Goal: Transaction & Acquisition: Purchase product/service

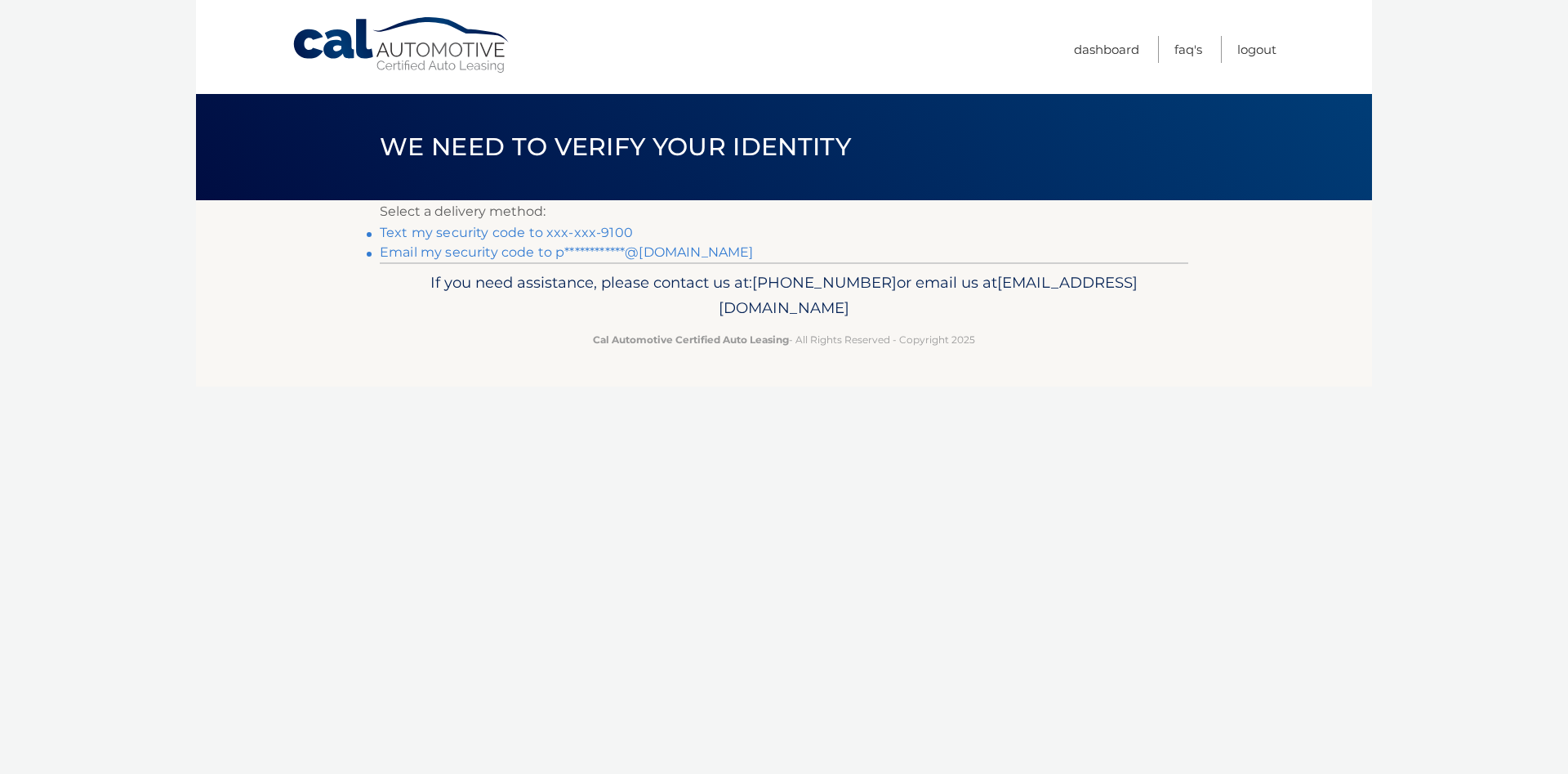
click at [614, 232] on link "Text my security code to xxx-xxx-9100" at bounding box center [507, 232] width 253 height 15
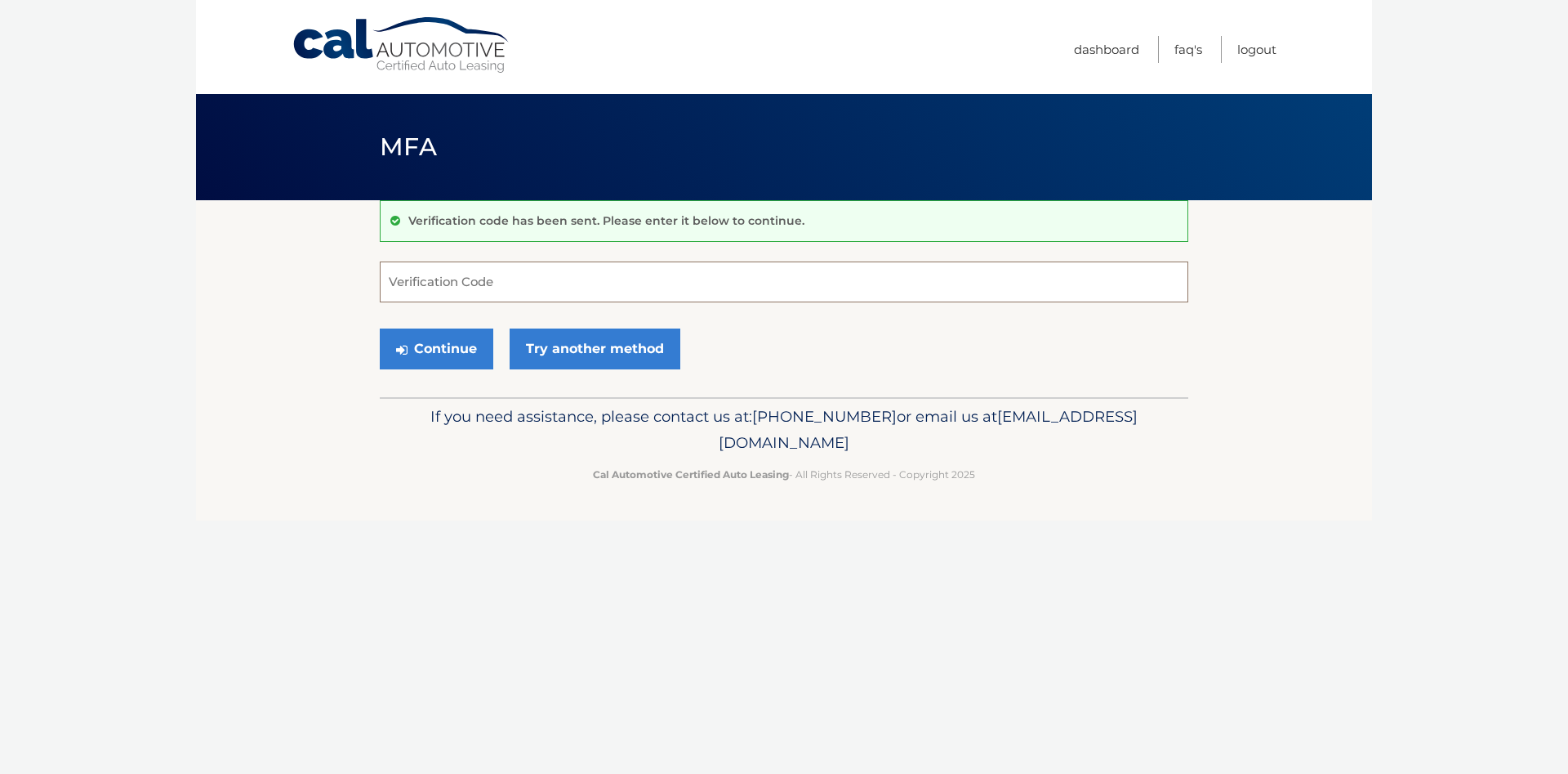
click at [581, 282] on input "Verification Code" at bounding box center [784, 282] width 809 height 41
type input "349770"
click at [380, 328] on button "Continue" at bounding box center [437, 349] width 114 height 41
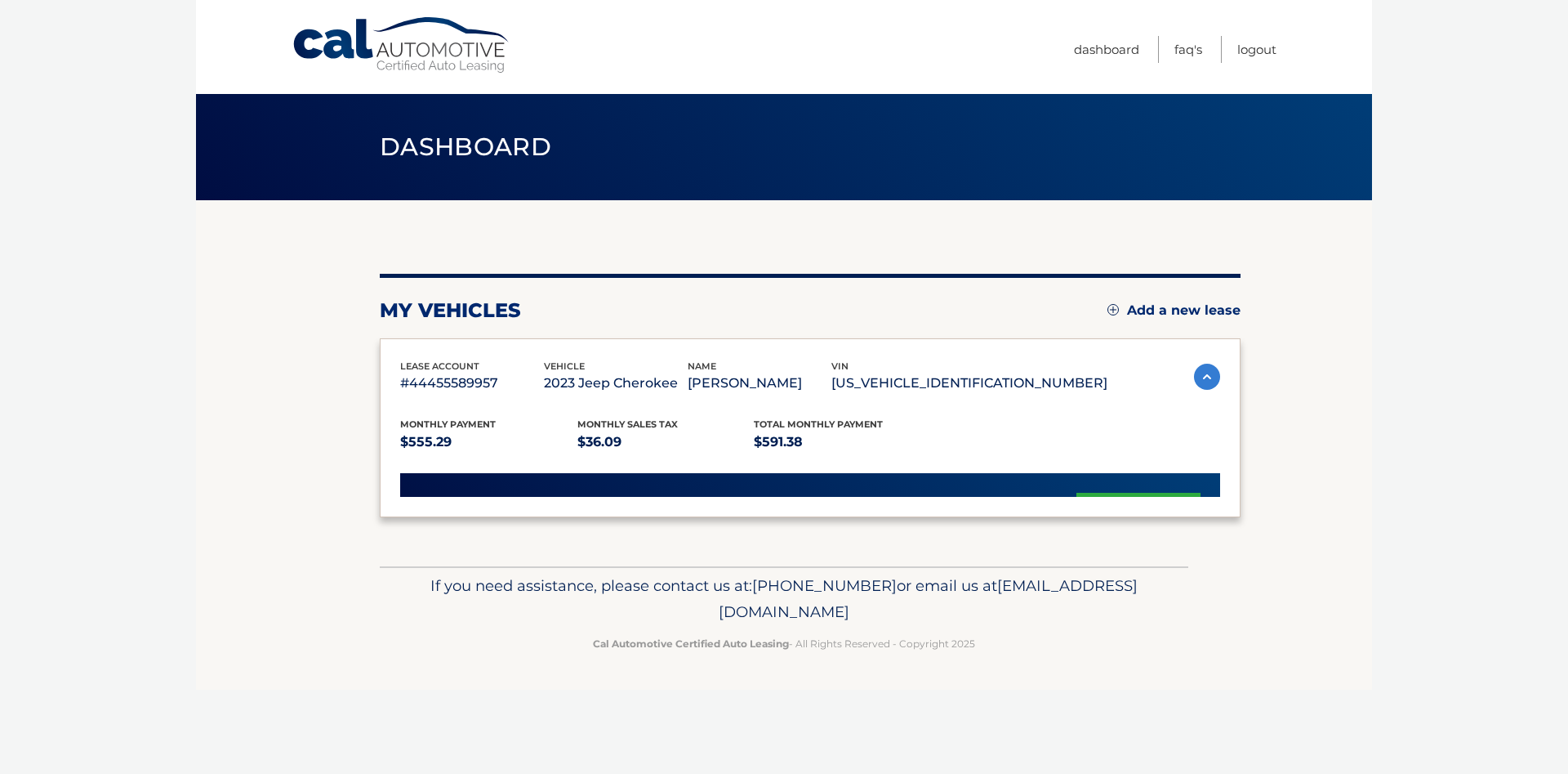
click at [458, 349] on div "lease account #44455589957 vehicle 2023 Jeep Cherokee name PATRICK DUFF vin 1C4…" at bounding box center [810, 428] width 861 height 179
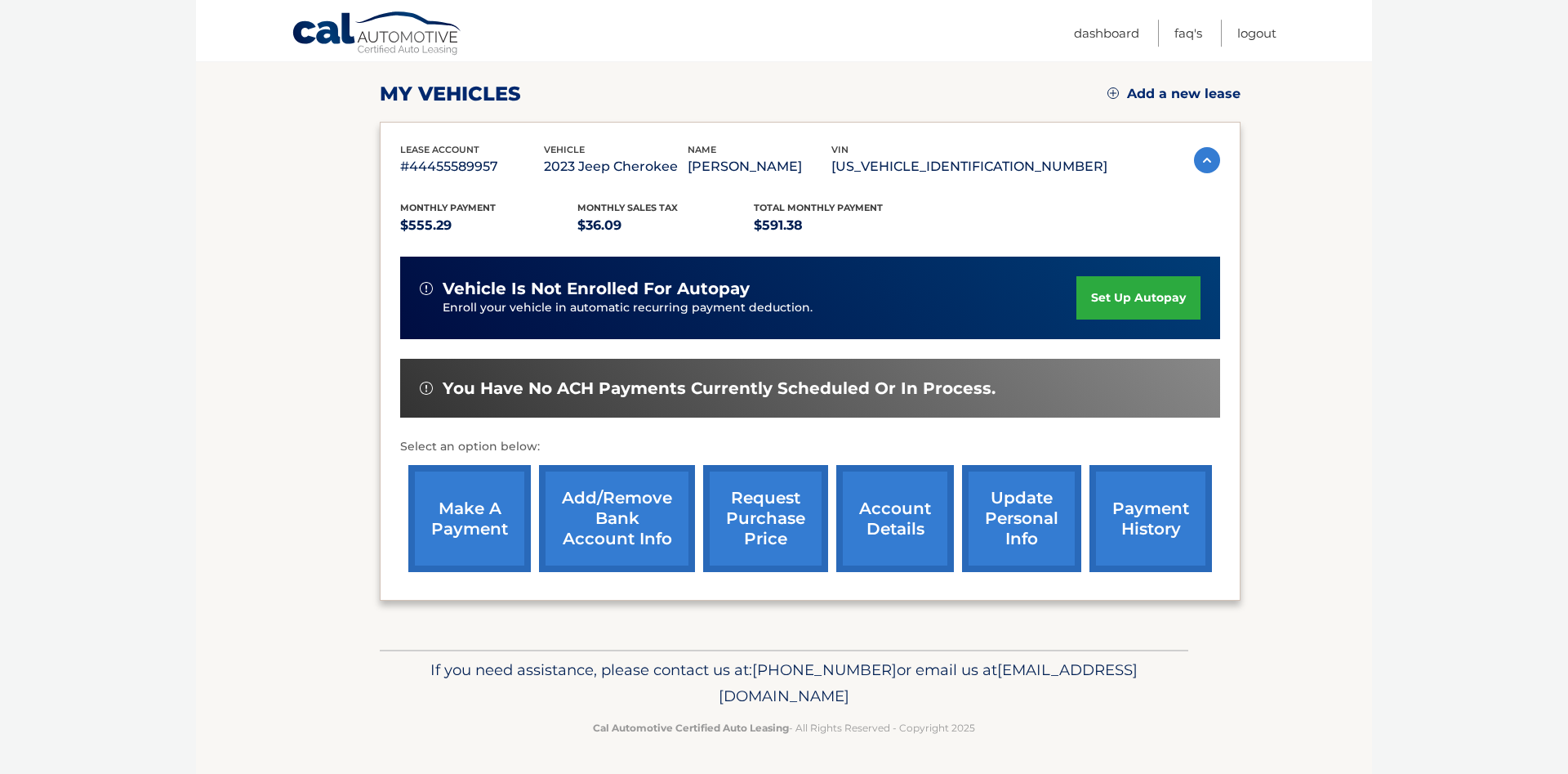
scroll to position [257, 0]
click at [465, 504] on link "make a payment" at bounding box center [469, 519] width 122 height 107
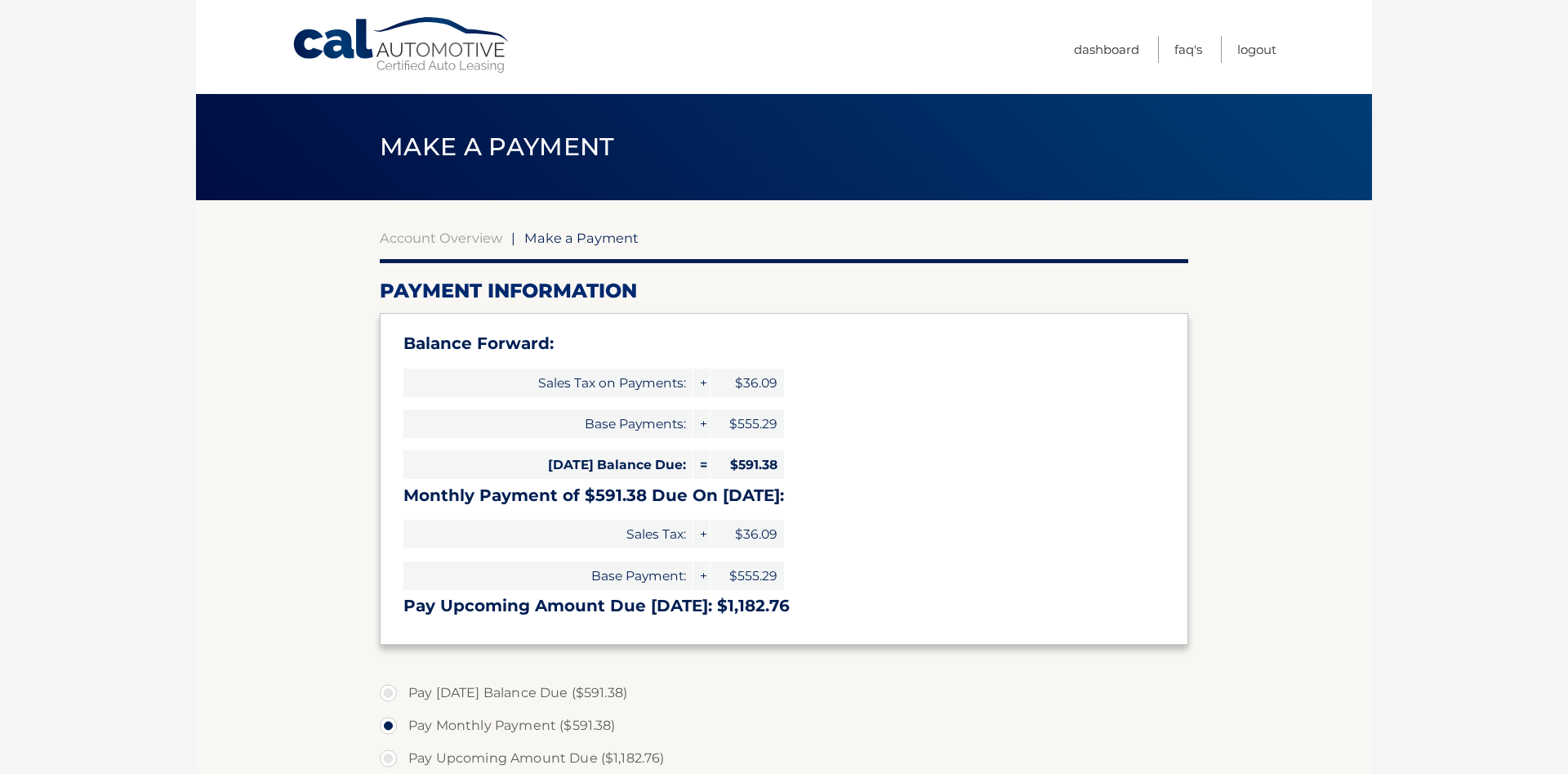
select select "N2NmOWY3OTQtYmY1Ni00ZWMyLWJkYTUtYTk2NWE2YzgyNDBm"
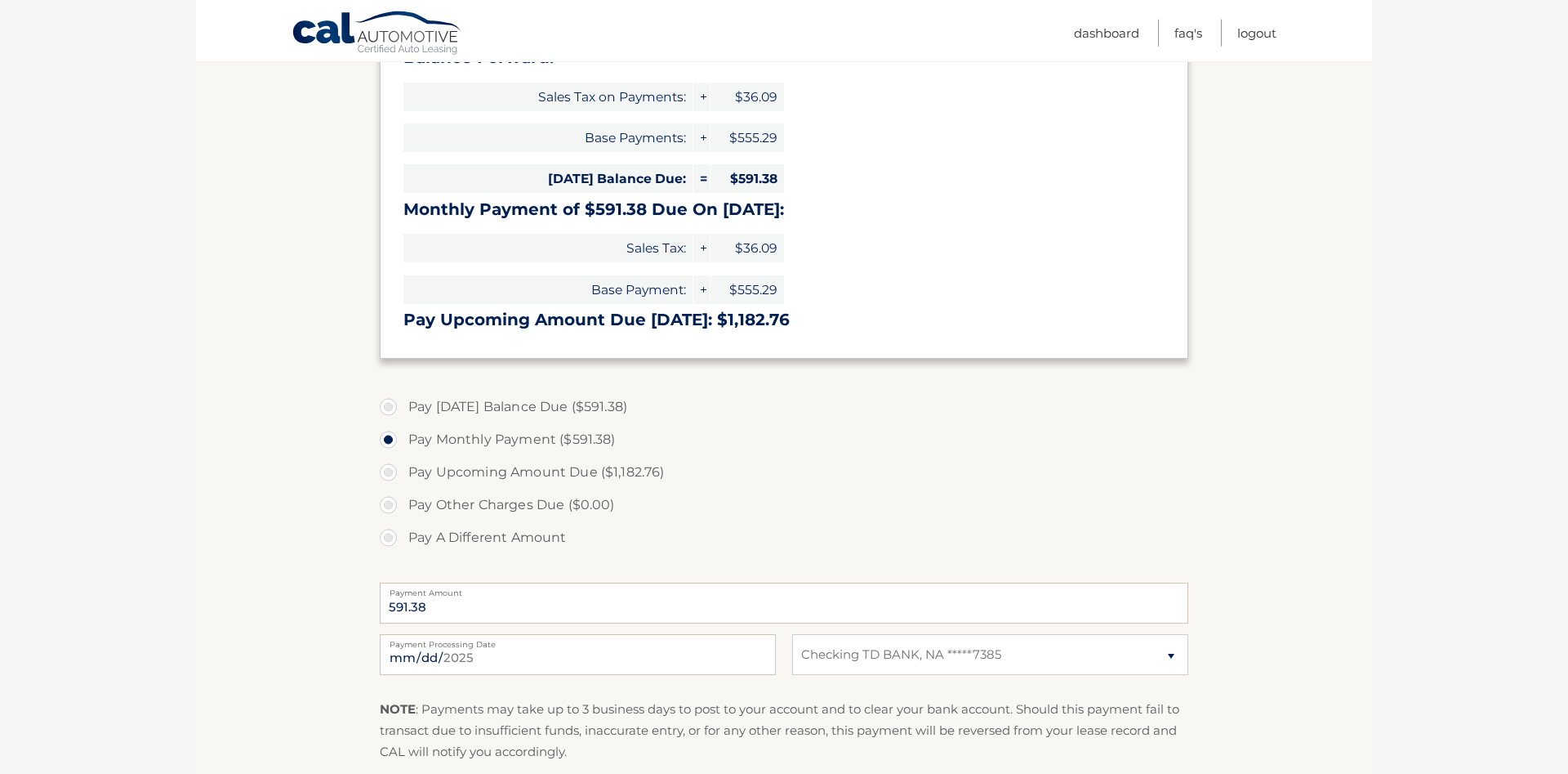
scroll to position [417, 0]
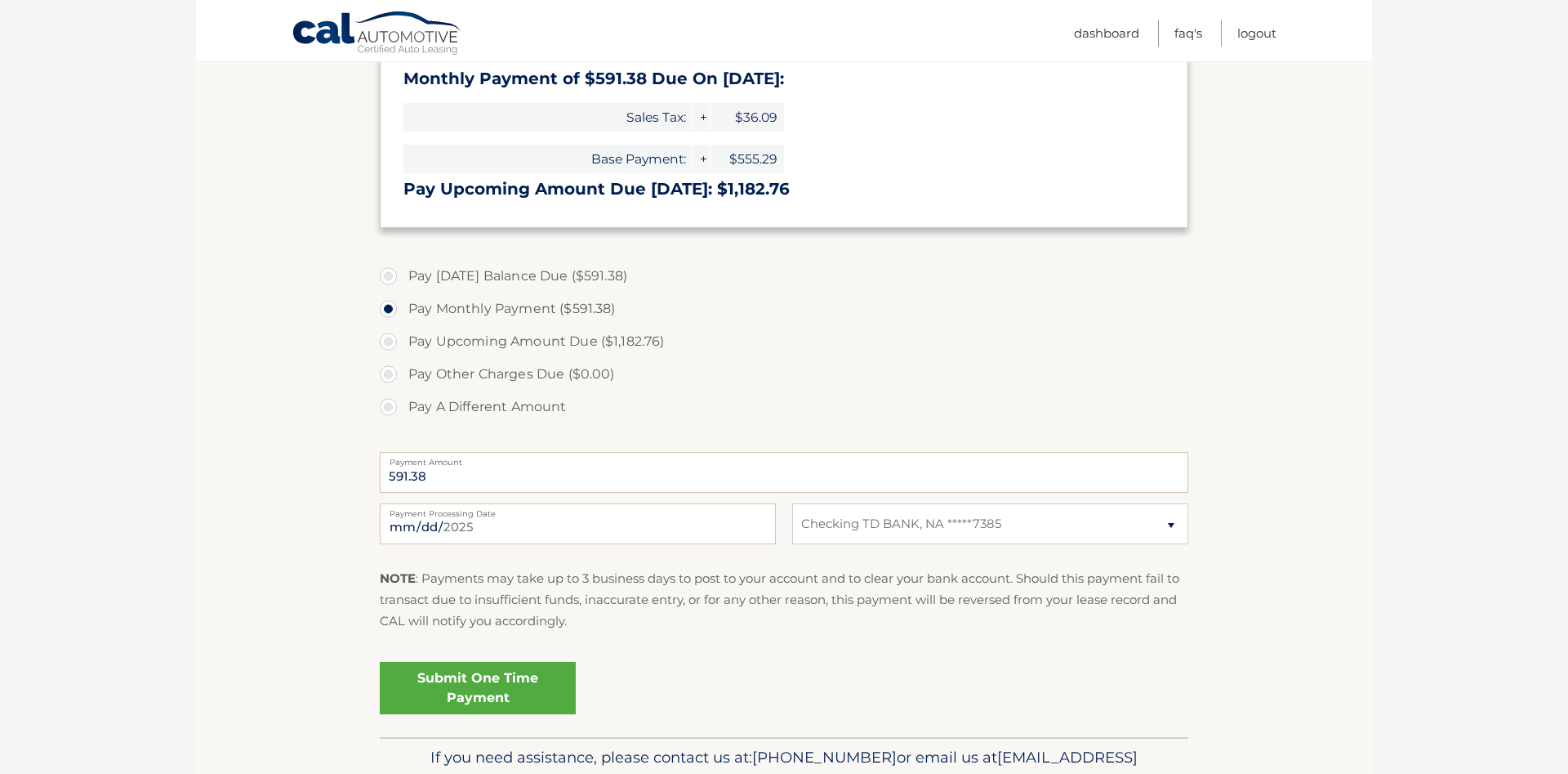
click at [516, 681] on link "Submit One Time Payment" at bounding box center [478, 687] width 196 height 52
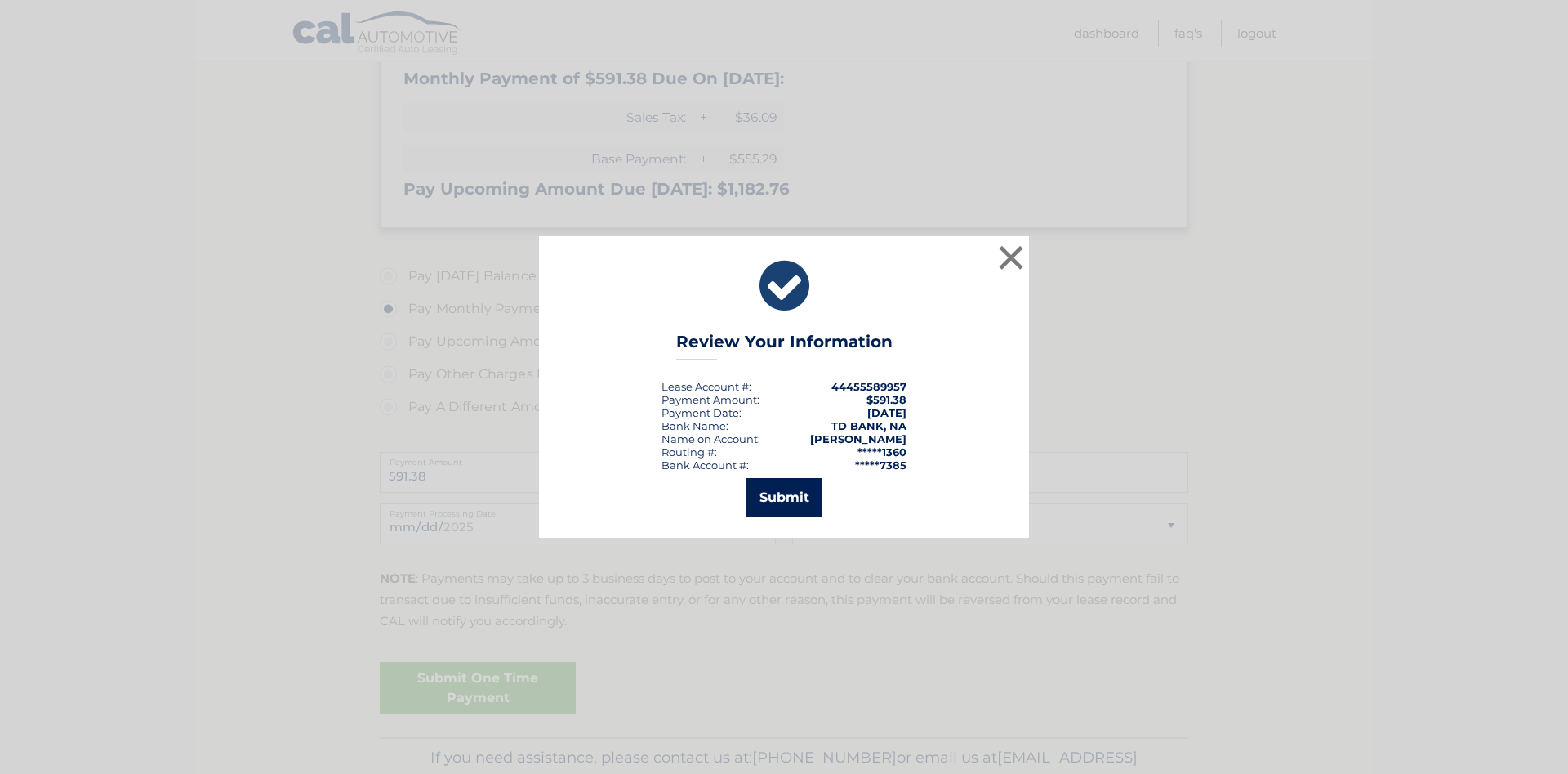
click at [798, 493] on button "Submit" at bounding box center [784, 498] width 76 height 39
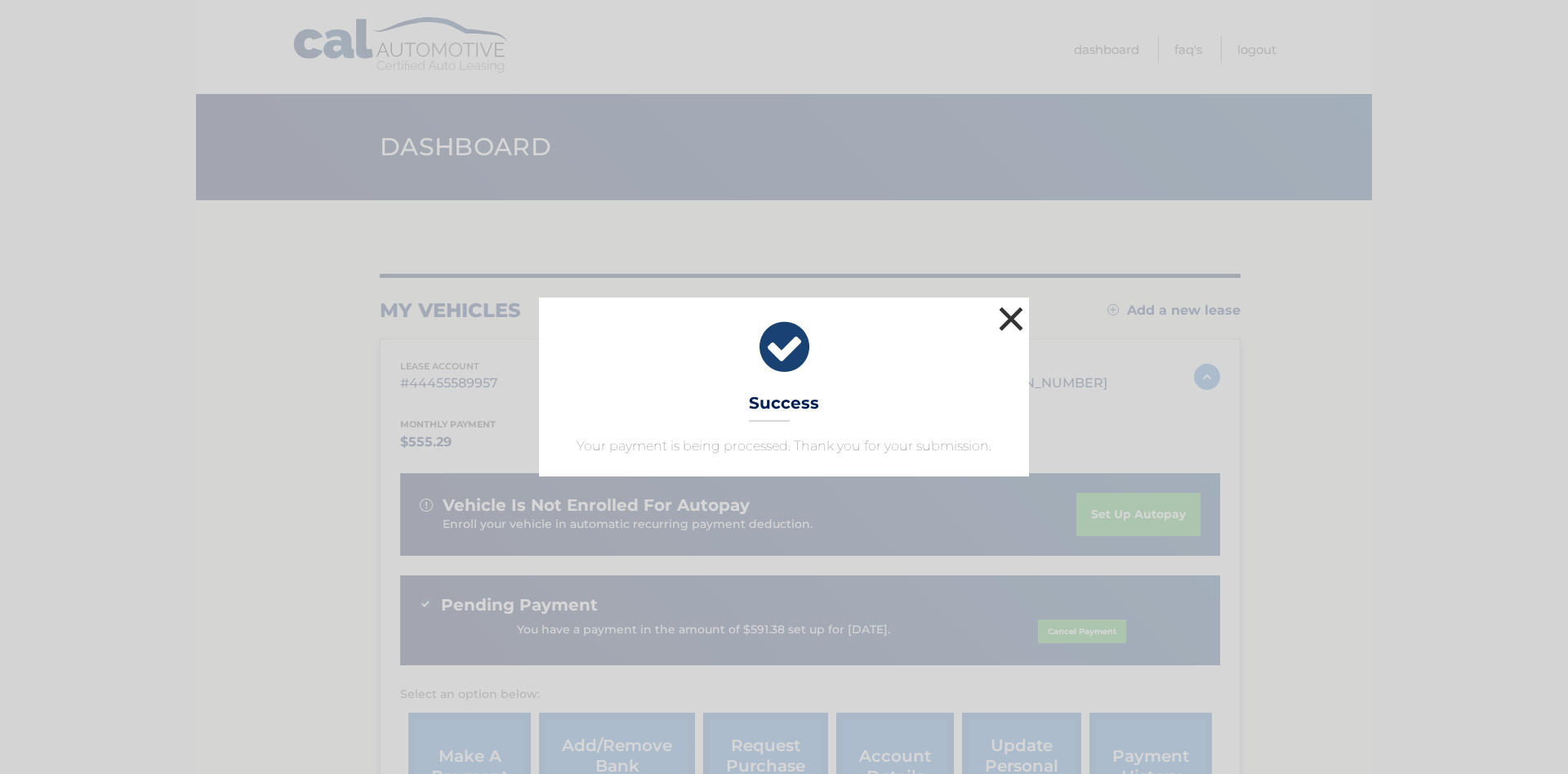
click at [1008, 322] on button "×" at bounding box center [1011, 318] width 32 height 32
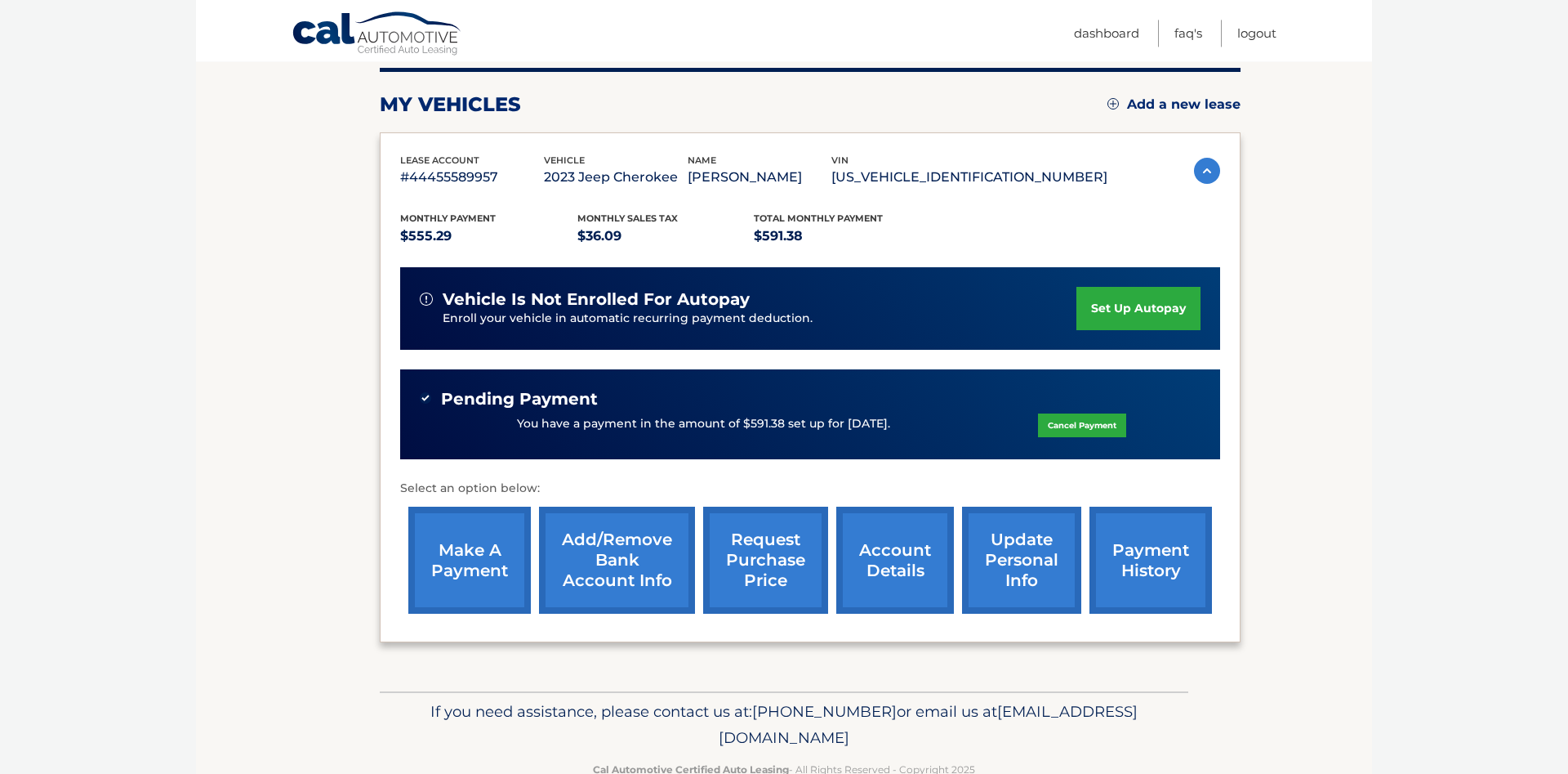
scroll to position [204, 0]
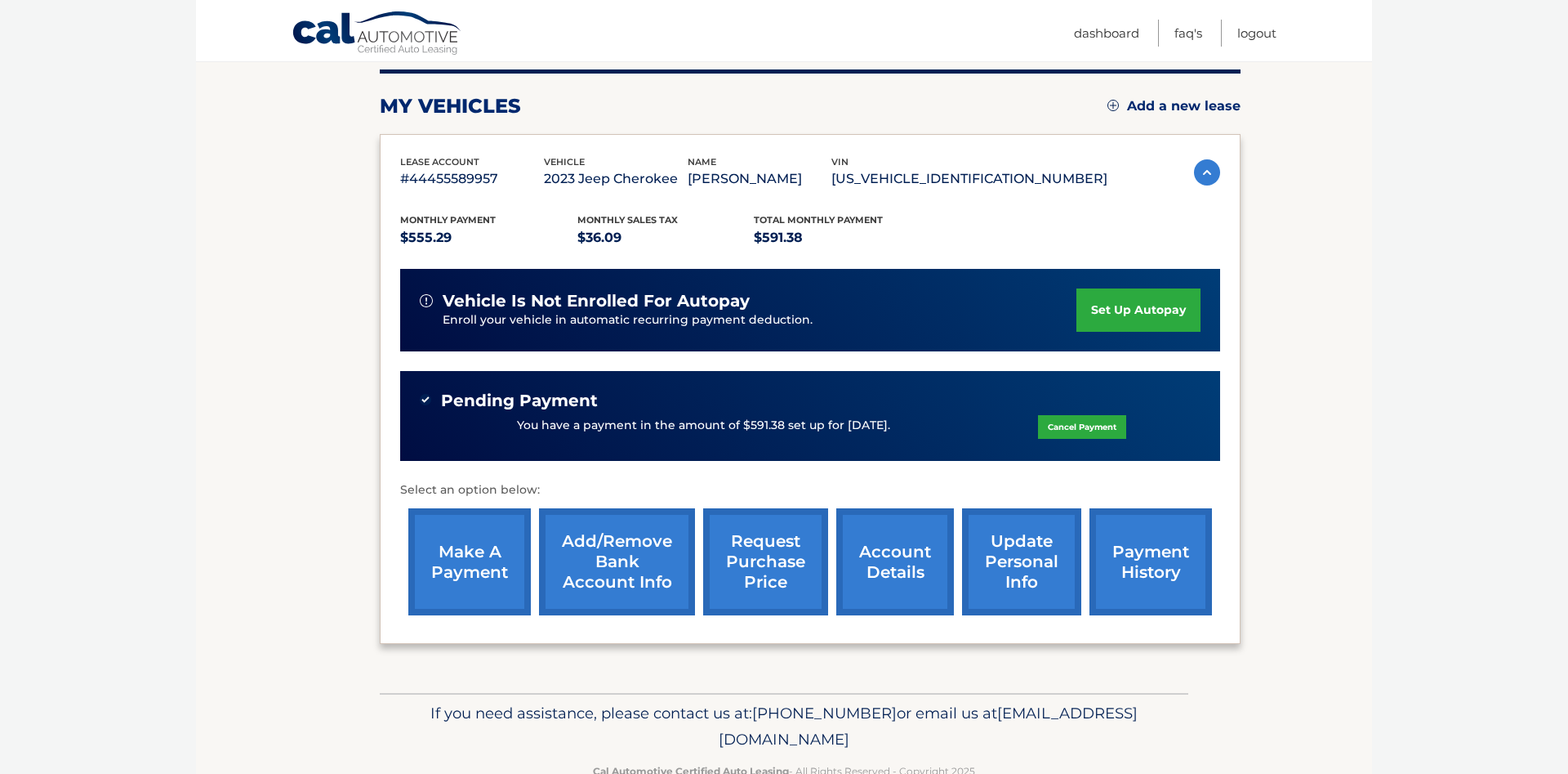
click at [1119, 558] on link "payment history" at bounding box center [1150, 561] width 122 height 107
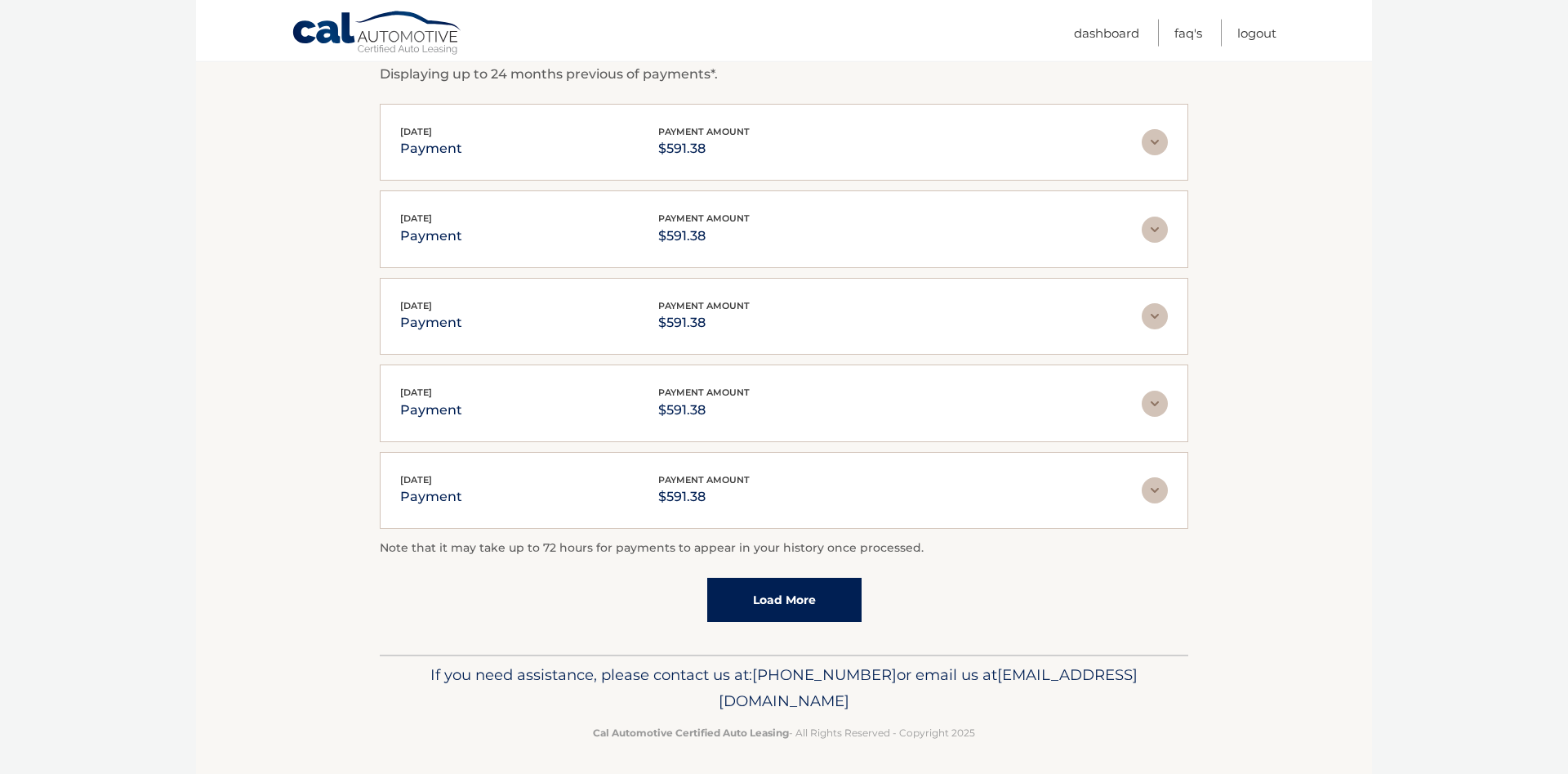
scroll to position [298, 0]
click at [788, 598] on link "Load More" at bounding box center [785, 597] width 155 height 44
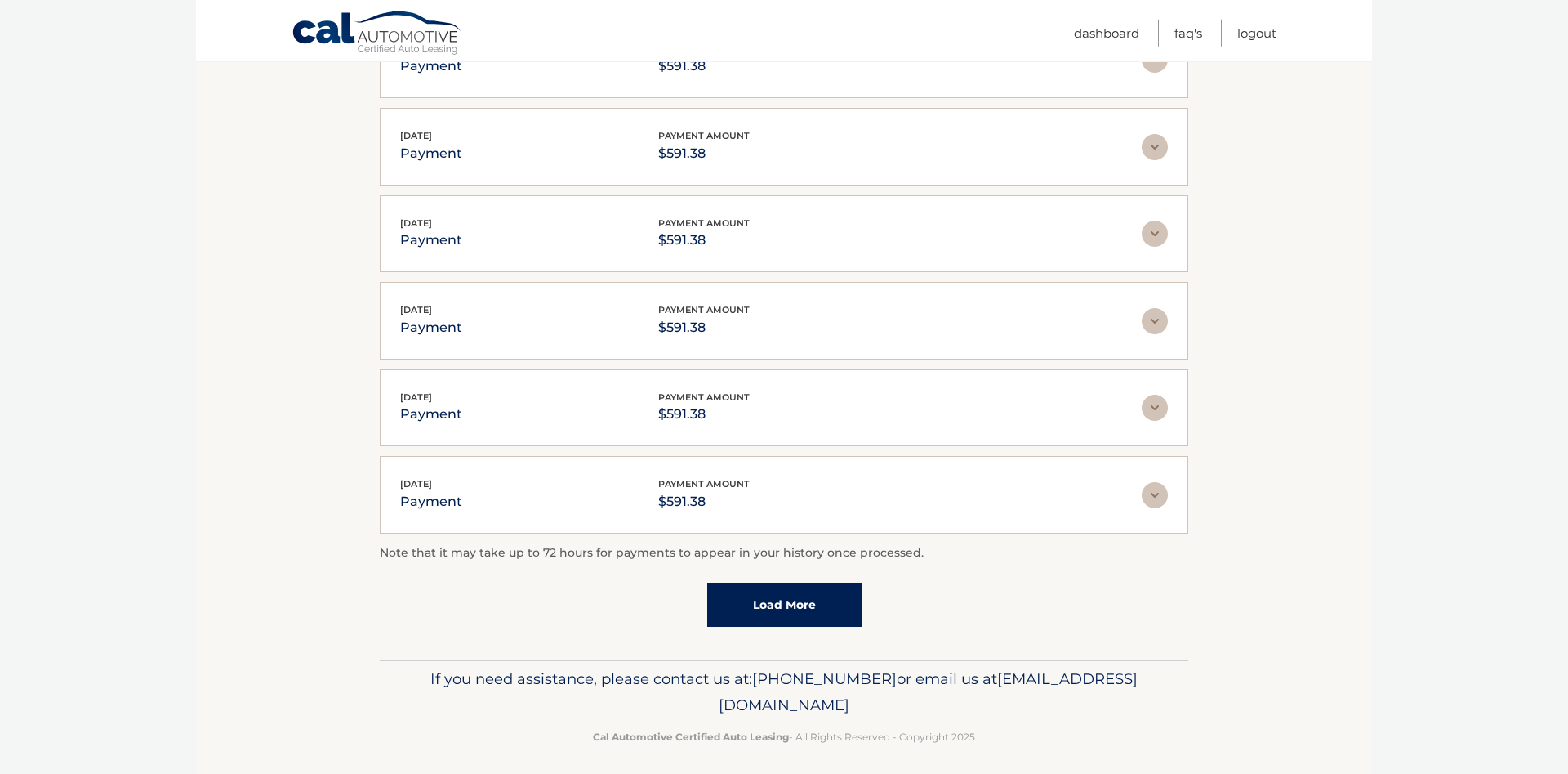
scroll to position [381, 0]
click at [811, 597] on link "Load More" at bounding box center [785, 601] width 155 height 44
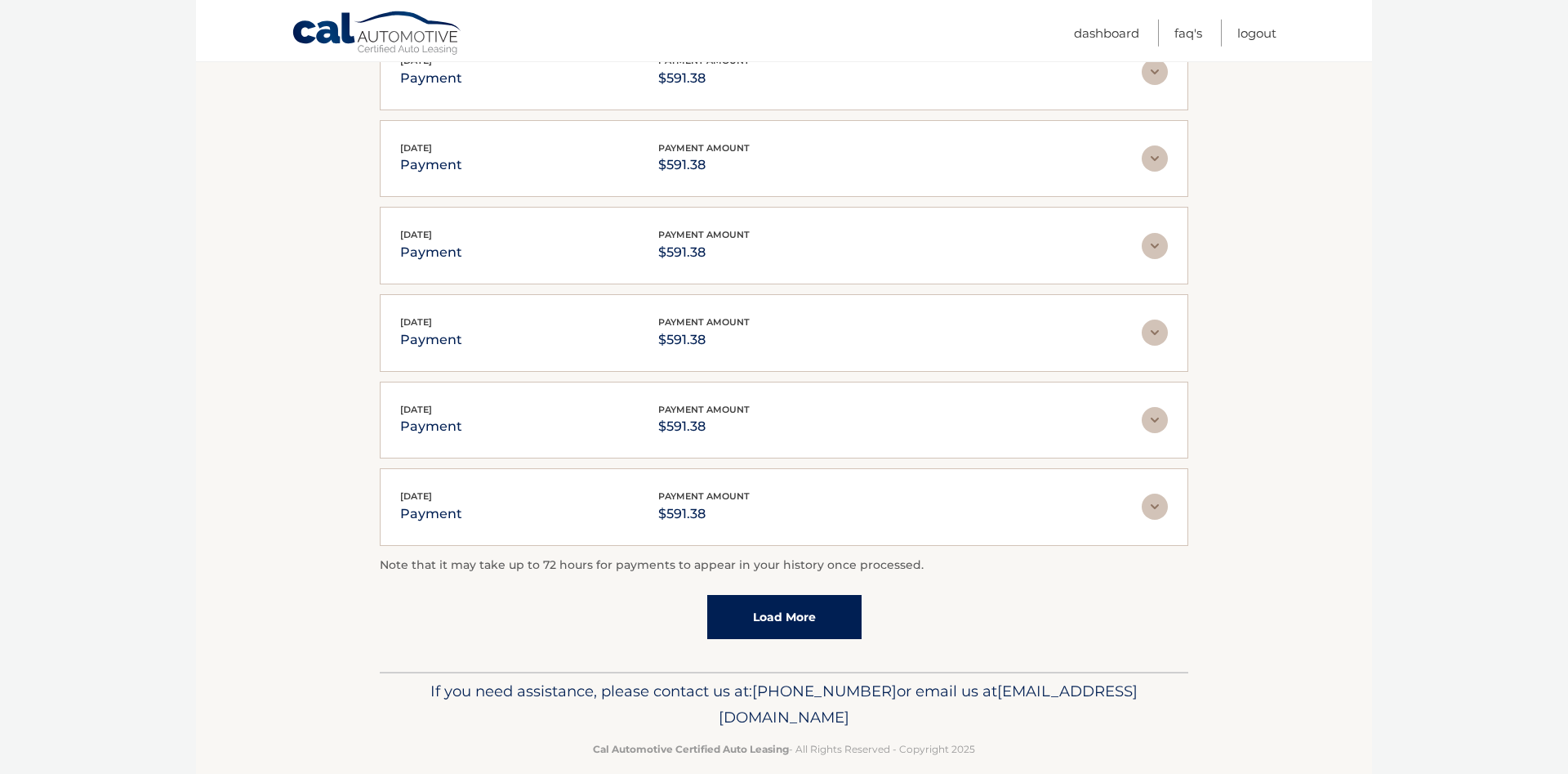
scroll to position [817, 0]
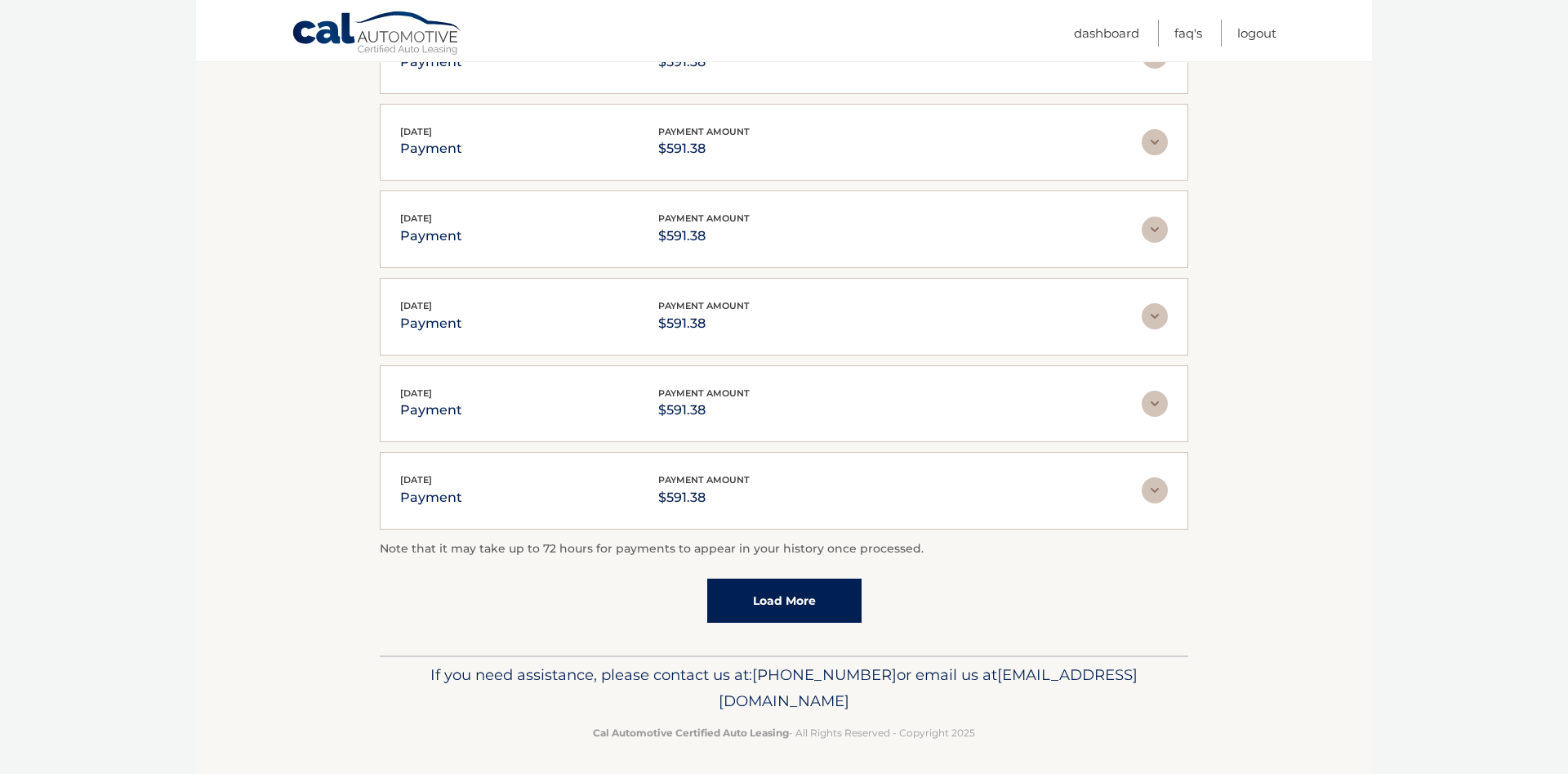
click at [816, 610] on link "Load More" at bounding box center [785, 600] width 155 height 44
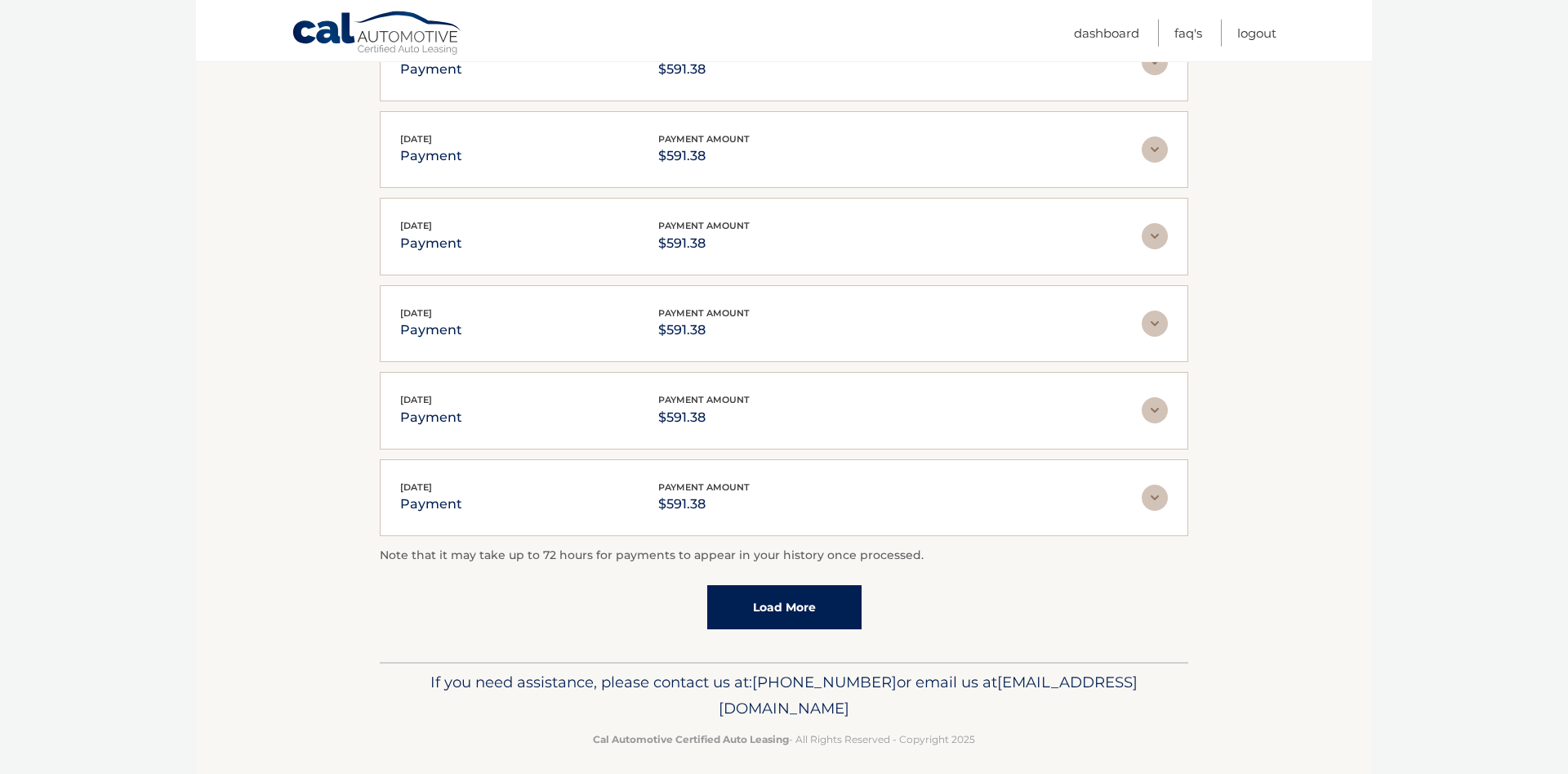
scroll to position [1250, 0]
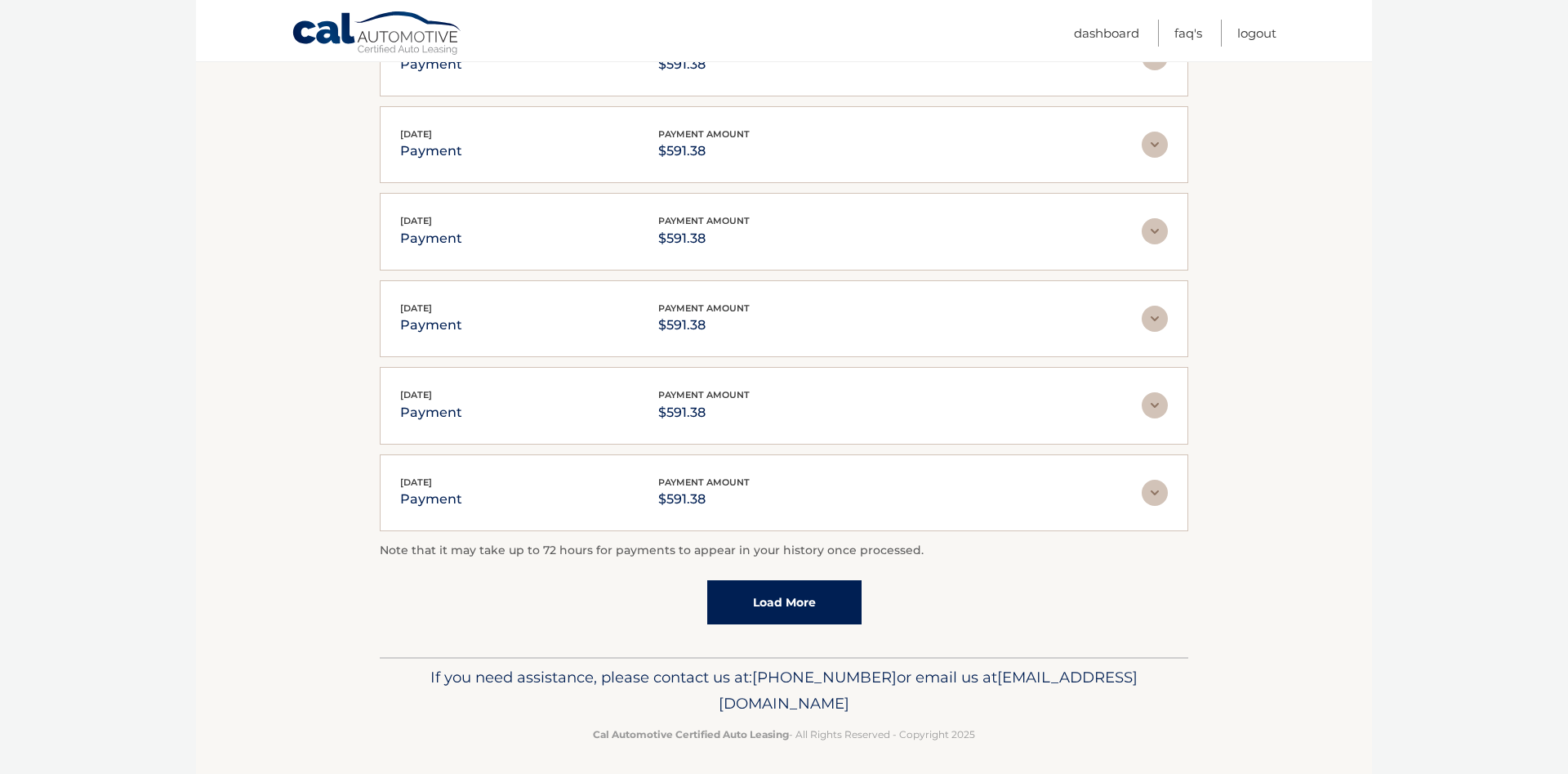
click at [823, 595] on link "Load More" at bounding box center [785, 602] width 155 height 44
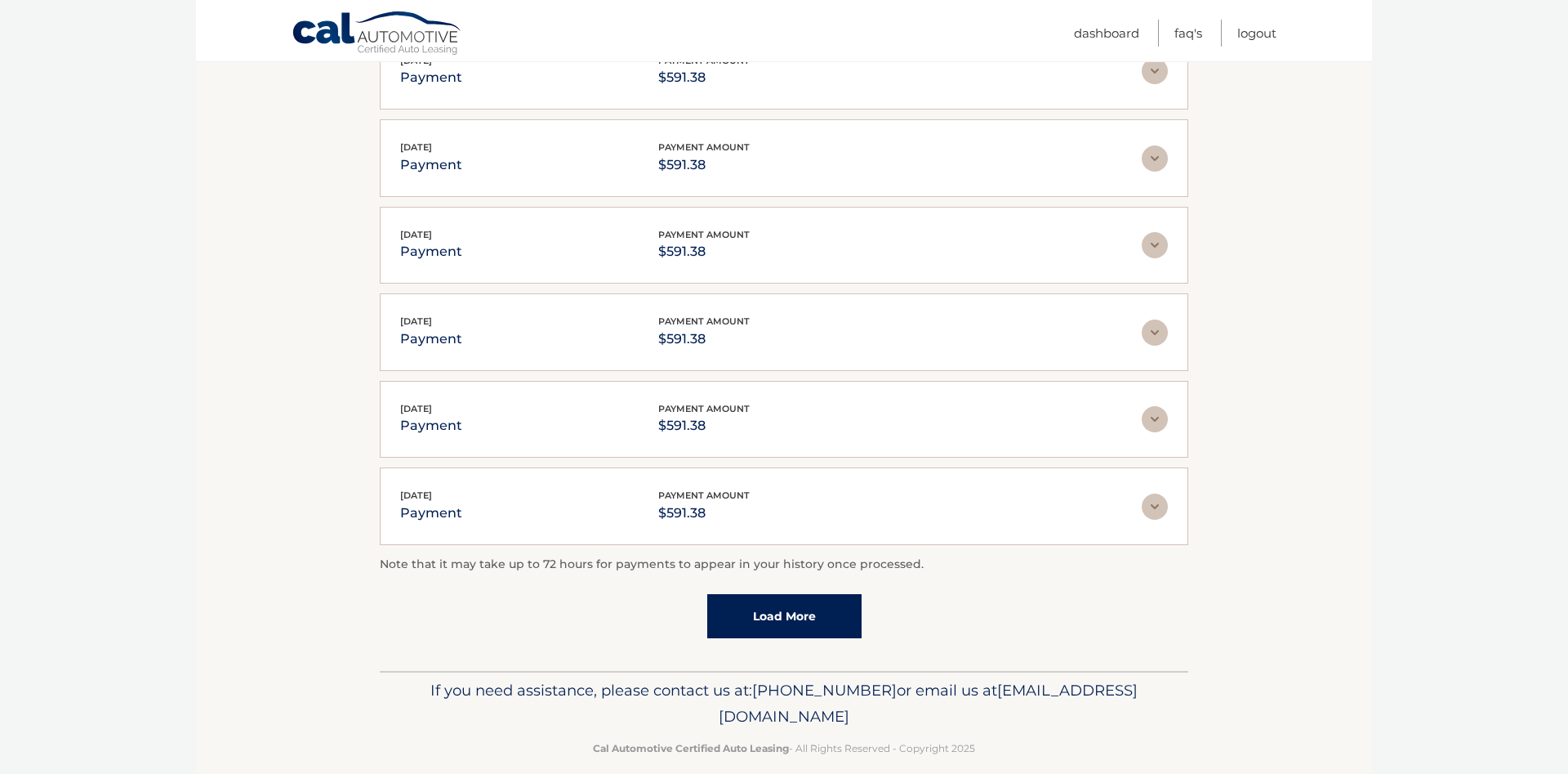
scroll to position [1683, 0]
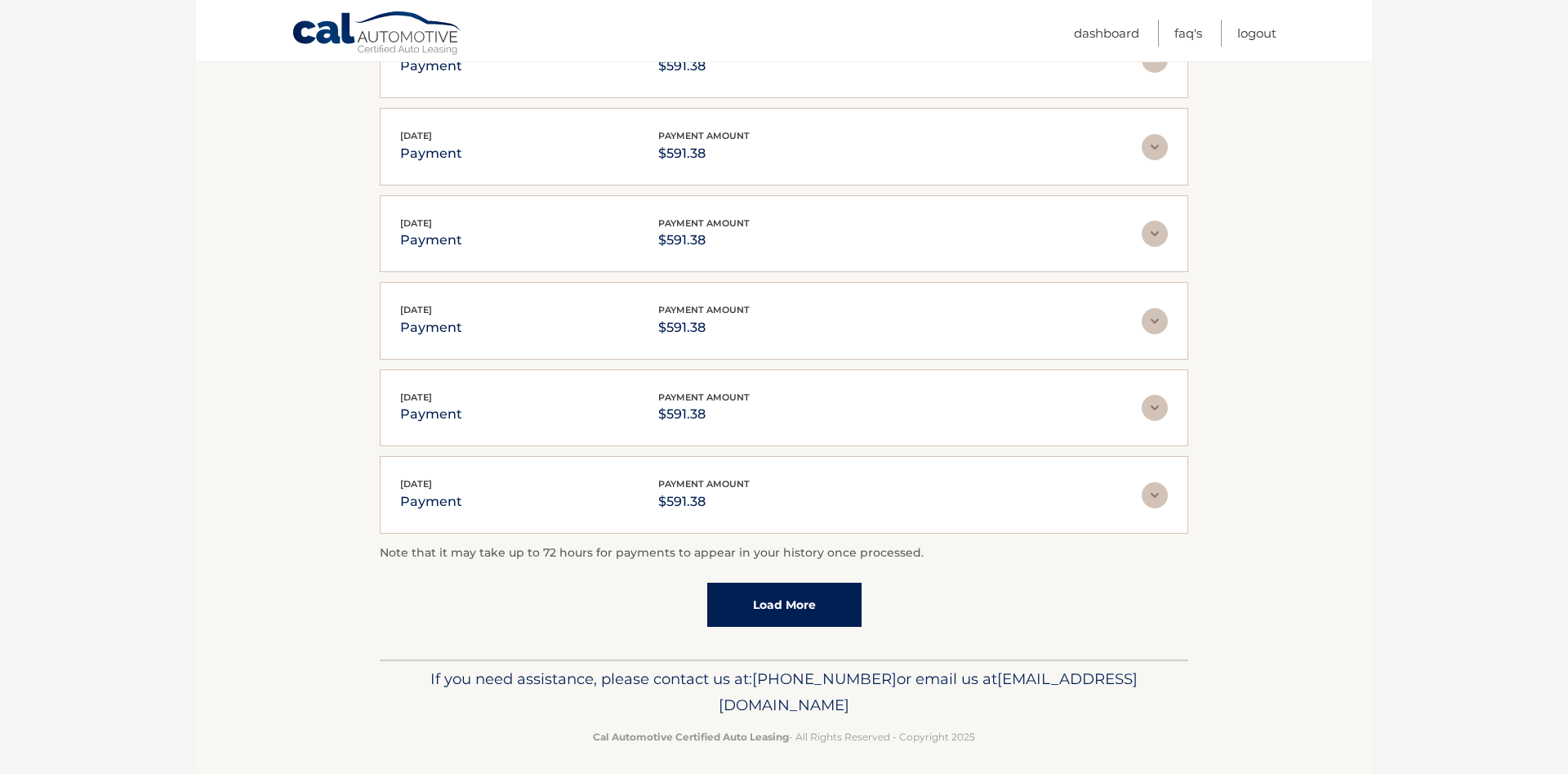
click at [823, 598] on link "Load More" at bounding box center [785, 605] width 155 height 44
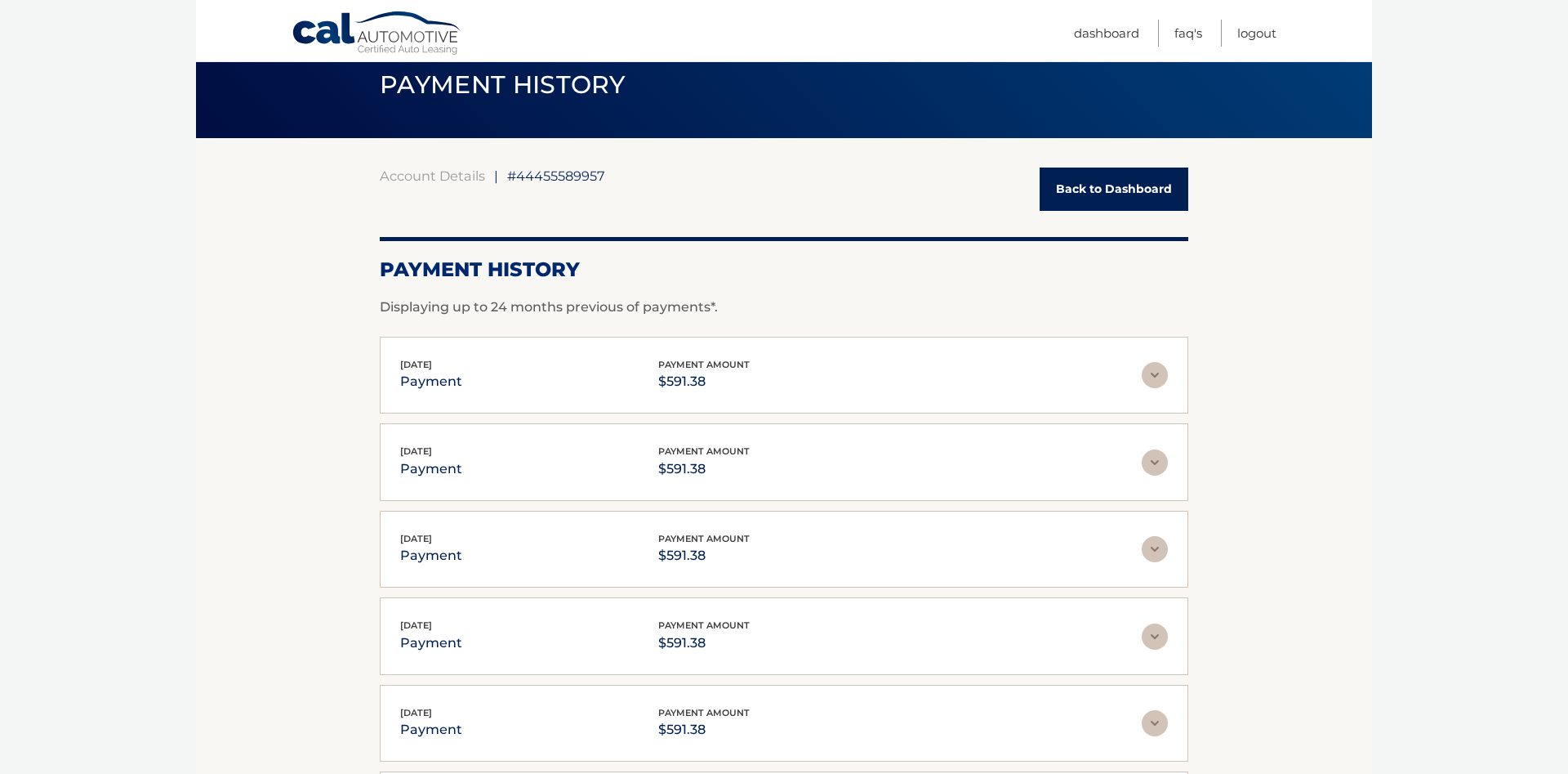
scroll to position [0, 0]
